Goal: Task Accomplishment & Management: Manage account settings

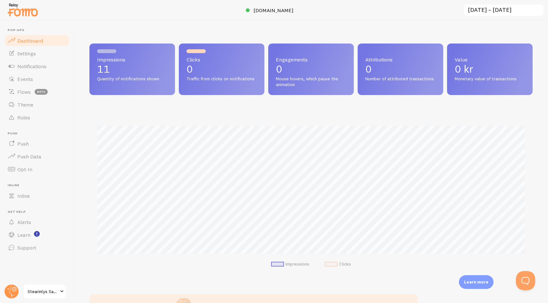
click at [135, 77] on span "Quantity of notifications shown" at bounding box center [132, 79] width 70 height 6
click at [31, 64] on span "Notifications" at bounding box center [31, 66] width 29 height 6
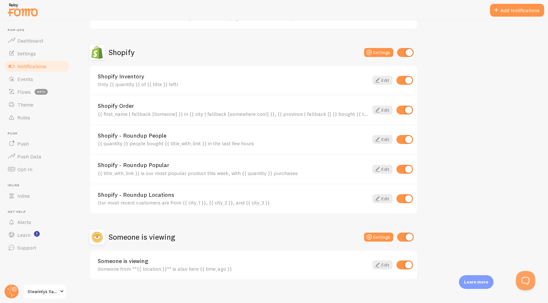
scroll to position [213, 0]
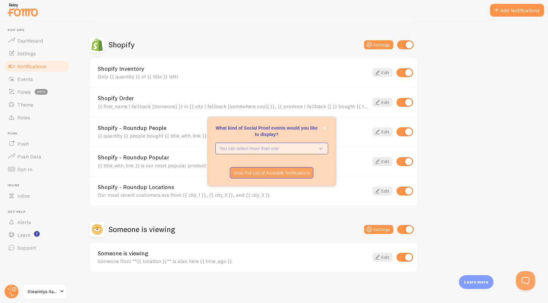
click at [292, 150] on p "You can select more than one" at bounding box center [266, 148] width 95 height 6
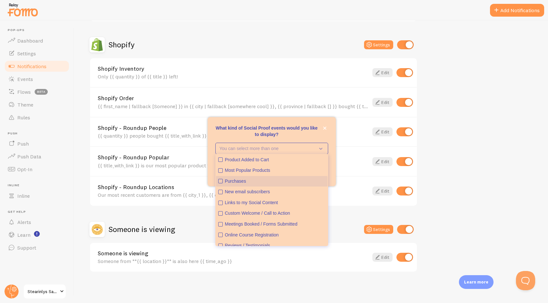
click at [222, 181] on icon "Purchases" at bounding box center [220, 181] width 4 height 4
click at [220, 159] on icon "Product Added to Cart" at bounding box center [220, 160] width 4 height 4
click at [221, 170] on icon "Most Popular Products" at bounding box center [220, 171] width 2 height 2
click at [222, 169] on icon "Most Popular Products" at bounding box center [220, 171] width 4 height 4
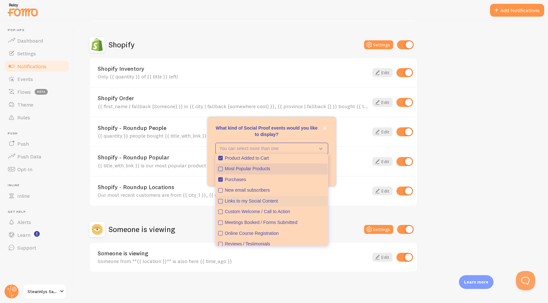
scroll to position [0, 0]
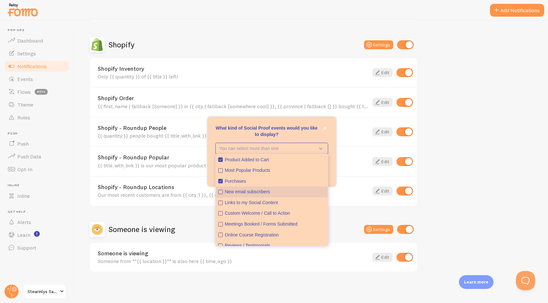
click at [224, 193] on button "New email subscribers" at bounding box center [271, 192] width 111 height 11
click at [308, 128] on p "What kind of Social Proof events would you like to display?" at bounding box center [271, 131] width 113 height 13
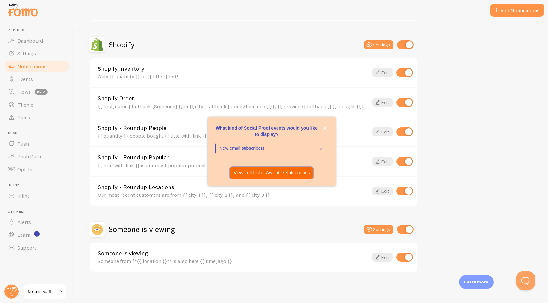
click at [277, 174] on p "View Full List of Available Notifications" at bounding box center [271, 173] width 76 height 6
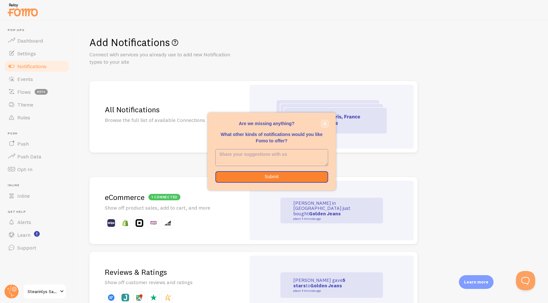
click at [323, 125] on icon "close," at bounding box center [324, 123] width 3 height 3
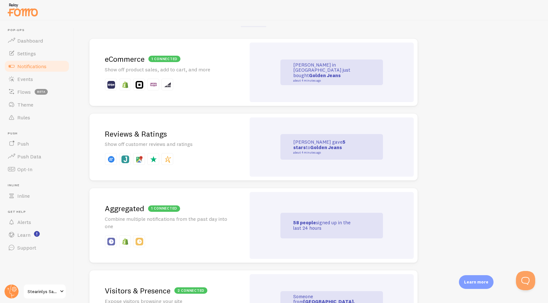
scroll to position [138, 0]
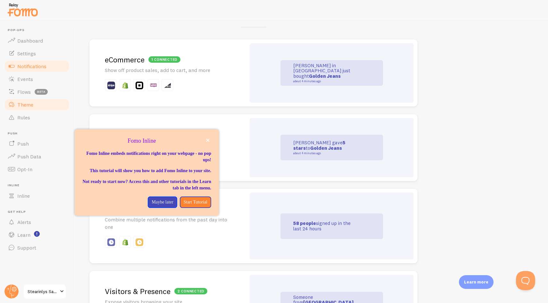
click at [19, 102] on span "Theme" at bounding box center [25, 105] width 16 height 6
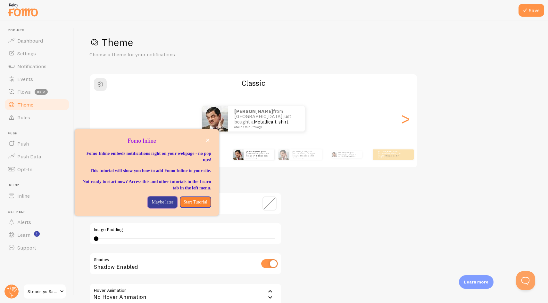
click at [151, 206] on p "Maybe later" at bounding box center [161, 202] width 21 height 6
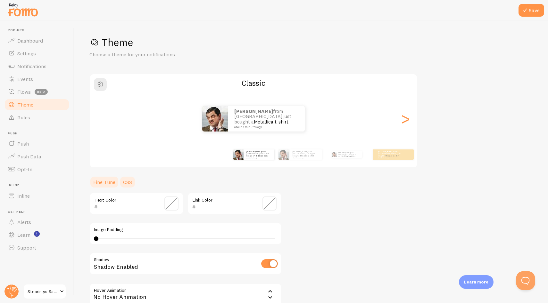
click at [131, 182] on link "CSS" at bounding box center [127, 182] width 17 height 13
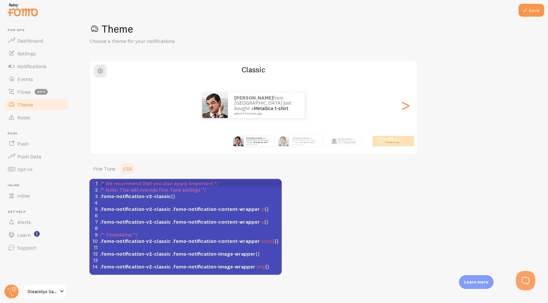
scroll to position [14, 0]
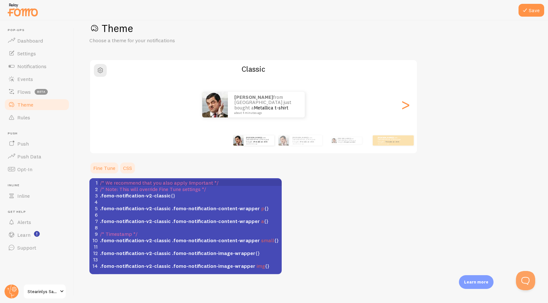
click at [104, 169] on link "Fine Tune" at bounding box center [104, 168] width 30 height 13
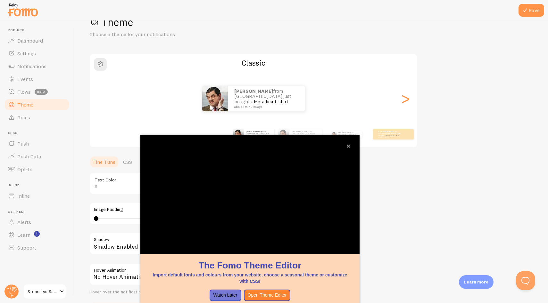
scroll to position [20, 0]
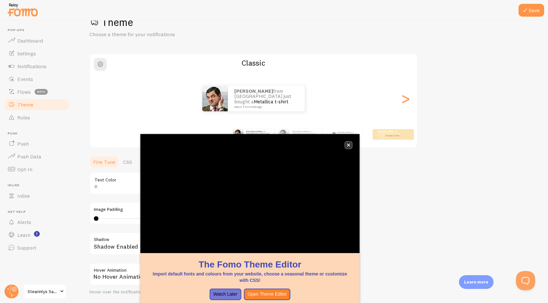
click at [349, 145] on icon "close," at bounding box center [349, 145] width 4 height 4
click at [407, 103] on div ">" at bounding box center [405, 99] width 8 height 46
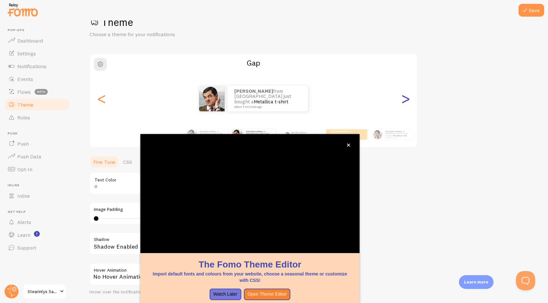
click at [407, 103] on div ">" at bounding box center [405, 99] width 8 height 46
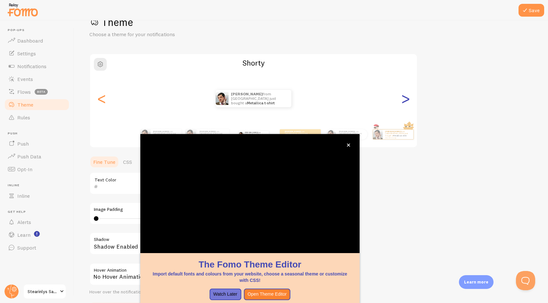
click at [407, 103] on div ">" at bounding box center [405, 99] width 8 height 46
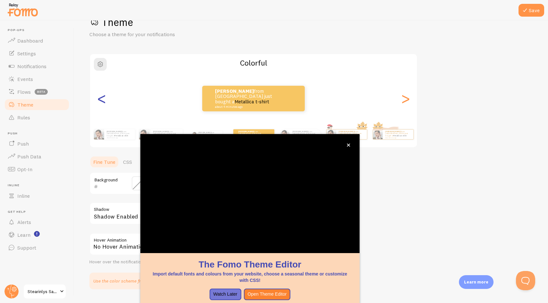
click at [98, 101] on div "<" at bounding box center [102, 99] width 8 height 46
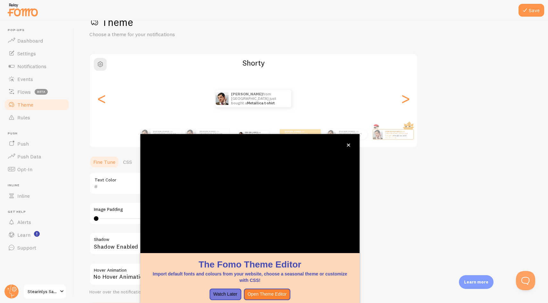
click at [394, 175] on div "Theme Choose a theme for your notifications [PERSON_NAME] from [GEOGRAPHIC_DATA…" at bounding box center [310, 168] width 443 height 304
click at [533, 14] on button "Save" at bounding box center [531, 10] width 26 height 13
click at [100, 97] on div "<" at bounding box center [102, 99] width 8 height 46
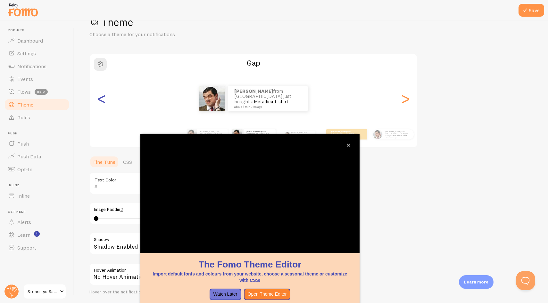
click at [104, 98] on div "<" at bounding box center [102, 99] width 8 height 46
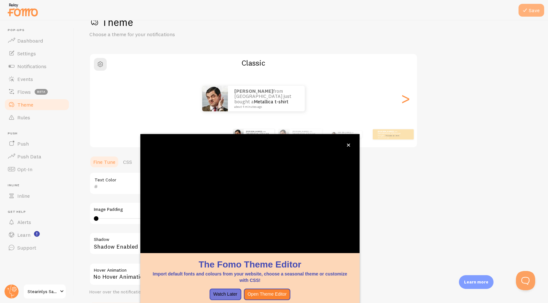
click at [532, 12] on button "Save" at bounding box center [531, 10] width 26 height 13
click at [36, 39] on span "Dashboard" at bounding box center [30, 40] width 26 height 6
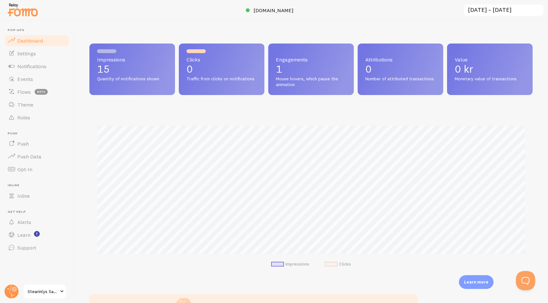
scroll to position [168, 443]
click at [109, 89] on div "Impressions 15 Quantity of notifications shown" at bounding box center [132, 70] width 86 height 52
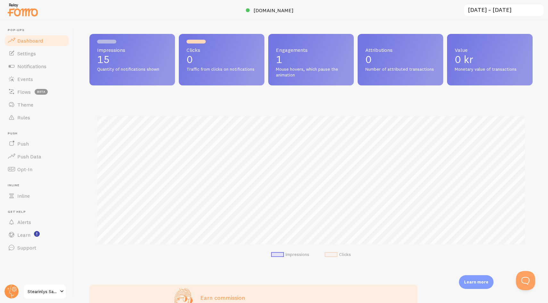
scroll to position [0, 0]
